Goal: Task Accomplishment & Management: Manage account settings

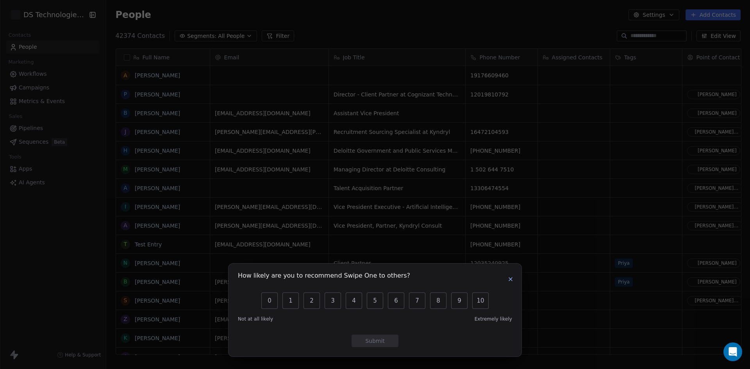
scroll to position [319, 639]
click at [510, 279] on icon "button" at bounding box center [511, 279] width 6 height 6
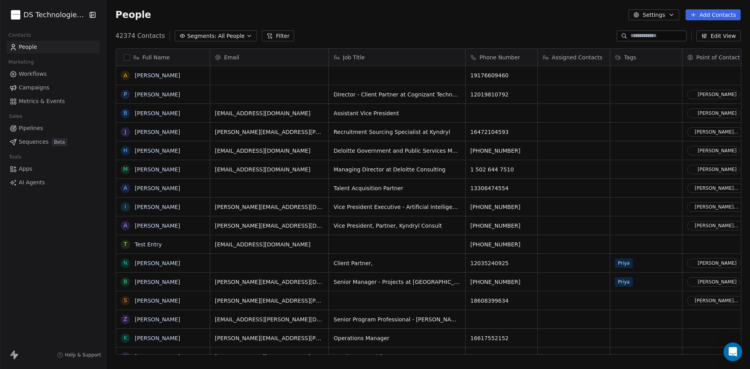
click at [34, 12] on html "DS Technologies Inc Contacts People Marketing Workflows Campaigns Metrics & Eve…" at bounding box center [375, 184] width 750 height 369
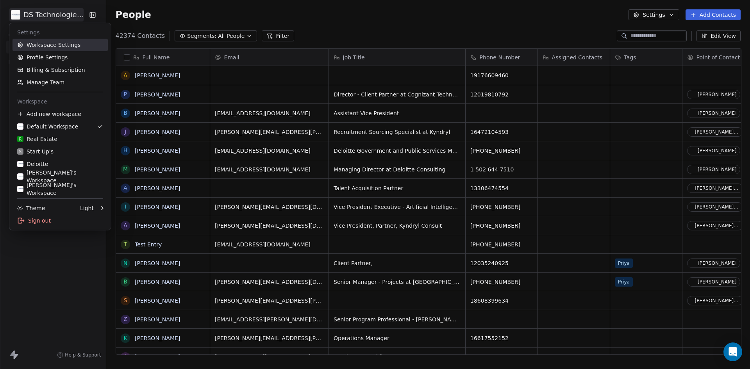
click at [54, 48] on link "Workspace Settings" at bounding box center [60, 45] width 95 height 13
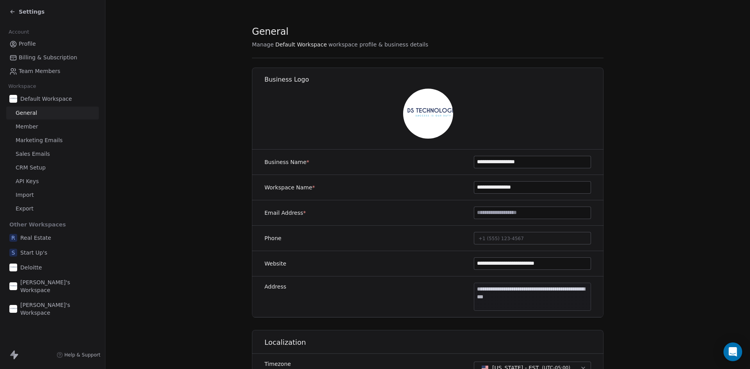
click at [24, 43] on span "Profile" at bounding box center [27, 44] width 17 height 8
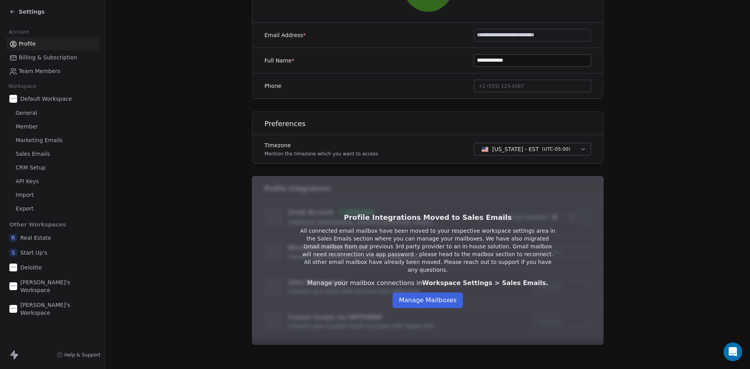
scroll to position [129, 0]
click at [424, 292] on button "Manage Mailboxes" at bounding box center [428, 300] width 70 height 16
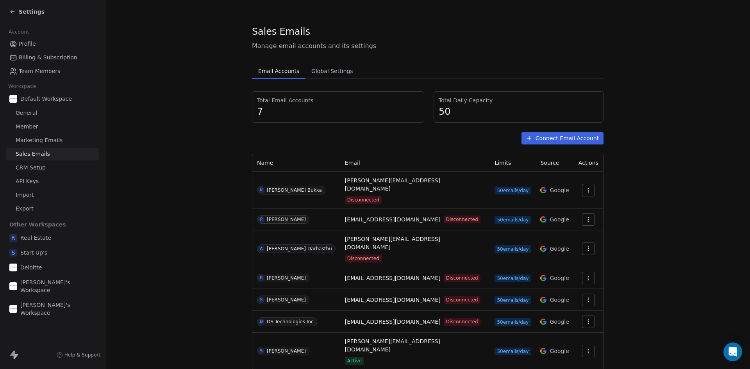
click at [586, 187] on icon "button" at bounding box center [588, 190] width 6 height 6
click at [572, 203] on span "Reconnect" at bounding box center [574, 201] width 29 height 8
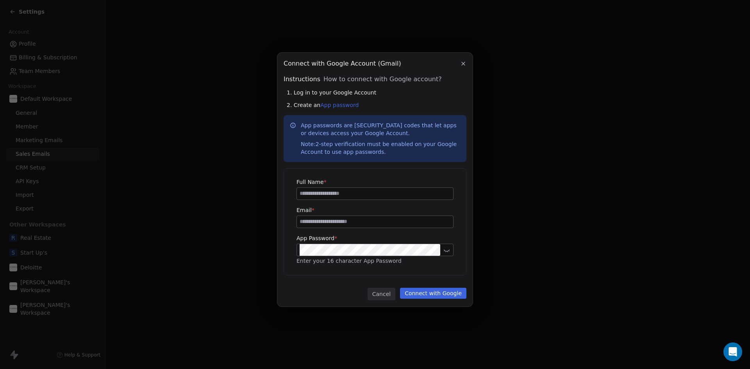
click at [342, 194] on input at bounding box center [375, 194] width 156 height 12
type input "**********"
click at [436, 295] on button "Connect with Google" at bounding box center [433, 293] width 66 height 11
click at [400, 288] on button "Connect with Google" at bounding box center [433, 293] width 66 height 11
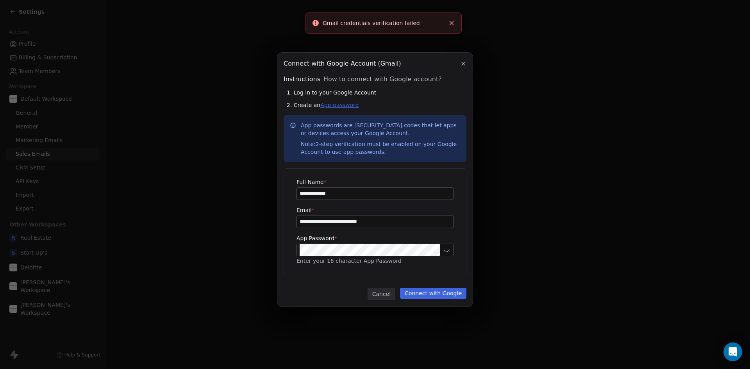
click at [335, 108] on link "App password" at bounding box center [339, 105] width 38 height 6
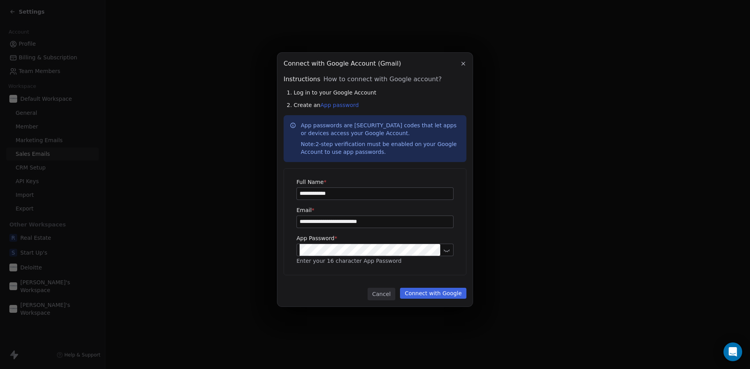
click at [437, 293] on button "Connect with Google" at bounding box center [433, 293] width 66 height 11
click at [442, 293] on button "Connect with Google" at bounding box center [433, 293] width 66 height 11
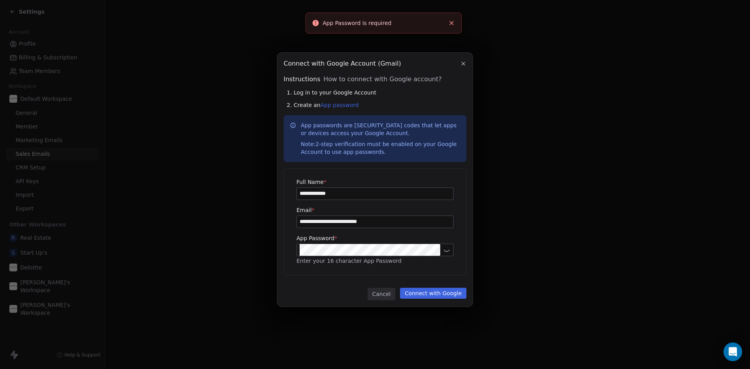
click at [442, 293] on button "Connect with Google" at bounding box center [433, 293] width 66 height 11
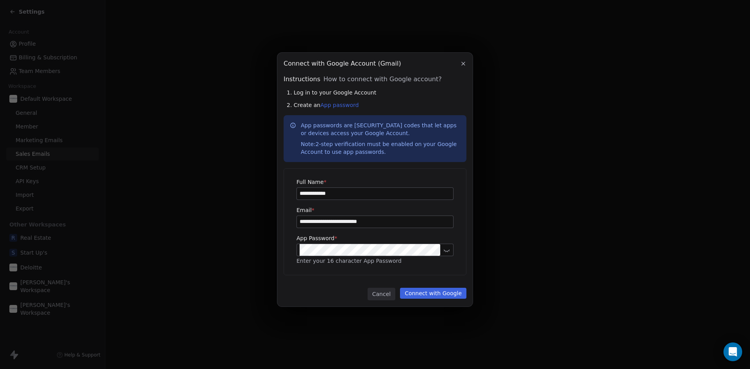
click at [439, 292] on button "Connect with Google" at bounding box center [433, 293] width 66 height 11
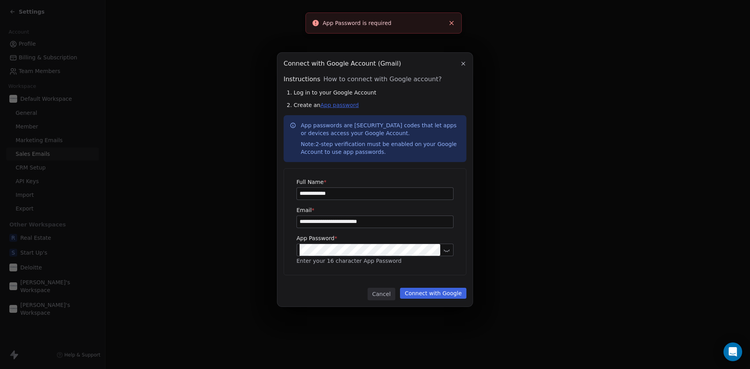
click at [331, 108] on link "App password" at bounding box center [339, 105] width 38 height 6
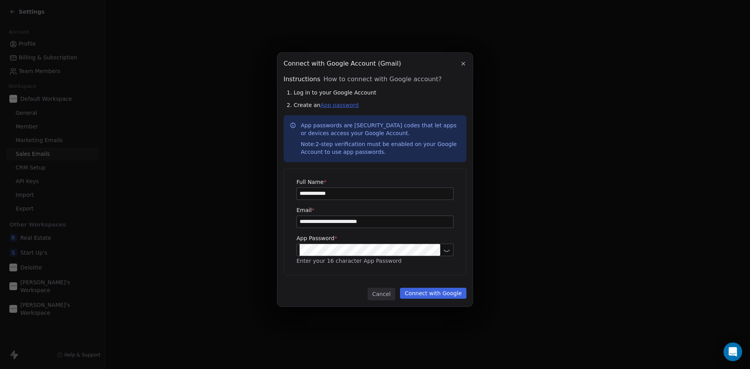
click at [335, 106] on link "App password" at bounding box center [339, 105] width 38 height 6
click at [443, 291] on button "Connect with Google" at bounding box center [433, 293] width 66 height 11
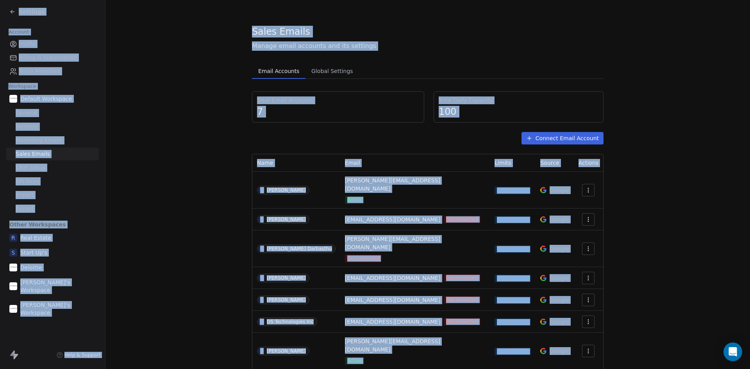
click at [677, 187] on section "Sales Emails Manage email accounts and its settings Email Accounts Email Accoun…" at bounding box center [428, 197] width 645 height 395
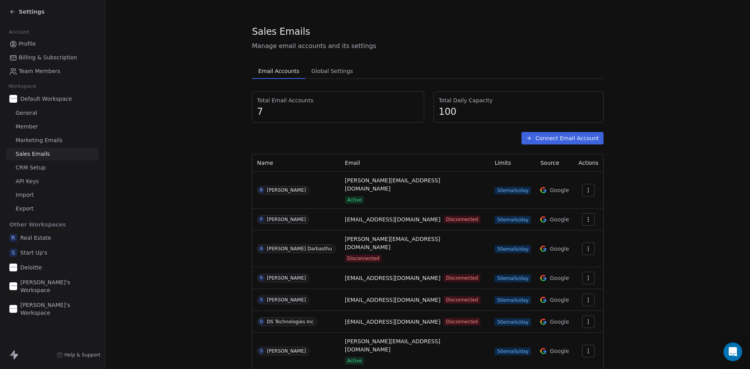
click at [9, 5] on div "Settings" at bounding box center [52, 11] width 105 height 23
click at [13, 10] on icon at bounding box center [12, 12] width 6 height 6
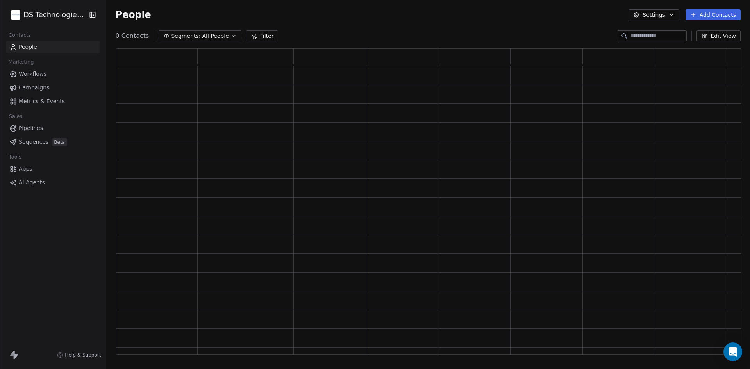
scroll to position [300, 620]
click at [56, 15] on html "DS Technologies Inc Contacts People Marketing Workflows Campaigns Metrics & Eve…" at bounding box center [375, 184] width 750 height 369
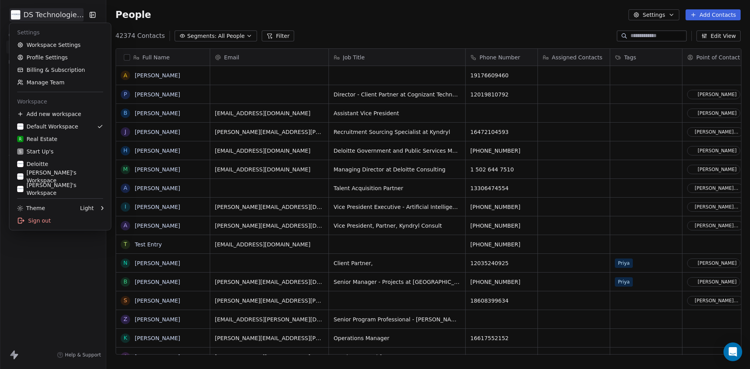
scroll to position [319, 639]
click at [56, 15] on html "DS Technologies Inc Contacts People Marketing Workflows Campaigns Metrics & Eve…" at bounding box center [375, 184] width 750 height 369
